Goal: Task Accomplishment & Management: Check status

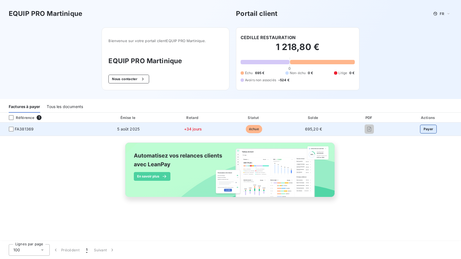
click at [431, 128] on button "Payer" at bounding box center [428, 129] width 17 height 9
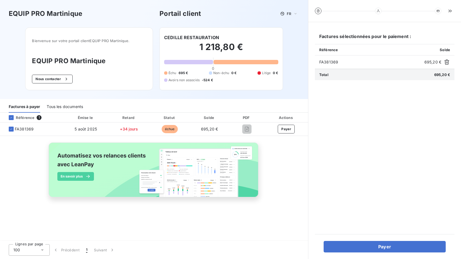
click at [65, 108] on div "Tous les documents" at bounding box center [65, 106] width 36 height 11
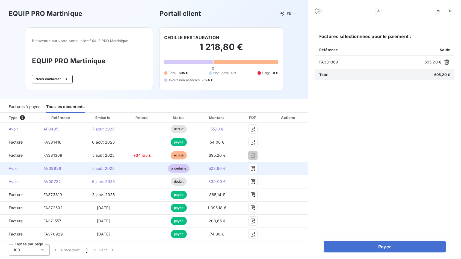
click at [181, 168] on span "à déduire" at bounding box center [178, 168] width 21 height 8
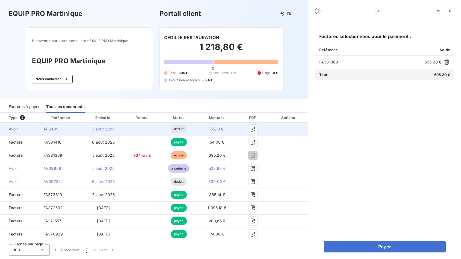
click at [179, 127] on span "déduit" at bounding box center [179, 129] width 16 height 8
